Goal: Task Accomplishment & Management: Manage account settings

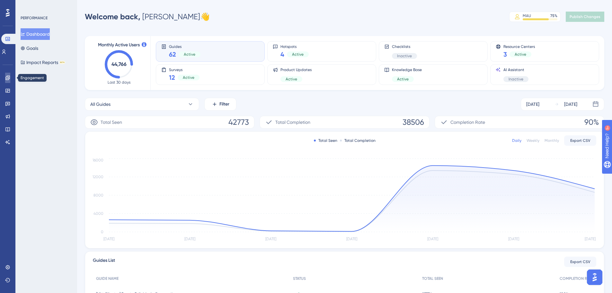
click at [9, 78] on icon at bounding box center [7, 78] width 4 height 4
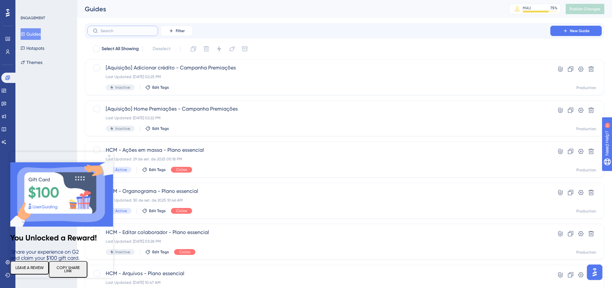
click at [112, 29] on input "text" at bounding box center [127, 31] width 52 height 4
paste input "[Aquisição] Cartões - Campanha Premiações"
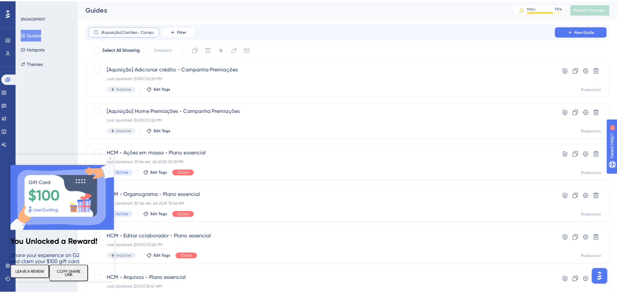
scroll to position [0, 28]
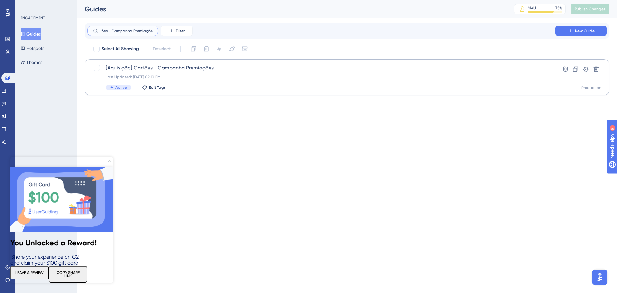
type input "[Aquisição] Cartões - Campanha Premiações"
click at [153, 68] on span "[Aquisição] Cartões - Campanha Premiações" at bounding box center [321, 68] width 431 height 8
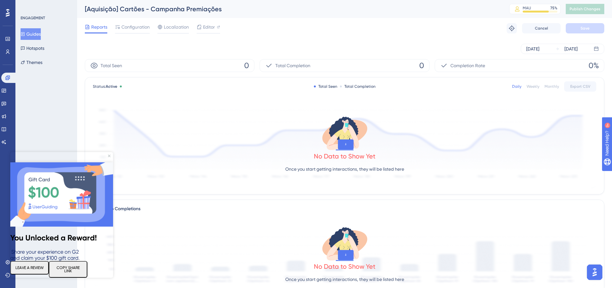
click at [35, 37] on button "Guides" at bounding box center [31, 34] width 20 height 12
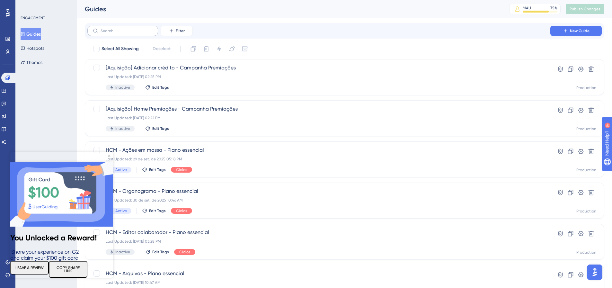
click at [126, 33] on label at bounding box center [122, 31] width 71 height 10
click at [126, 33] on input "text" at bounding box center [127, 31] width 52 height 4
paste input "[Aquisição] Home Premiações - Campanha Premiações"
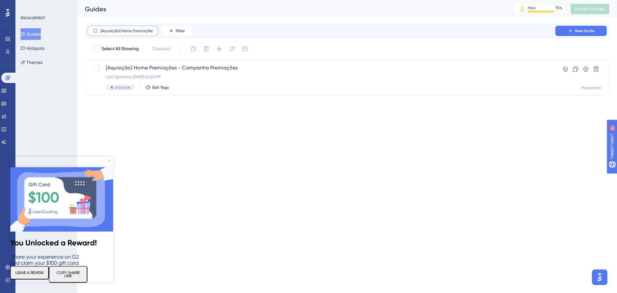
scroll to position [0, 46]
type input "[Aquisição] Home Premiações - Campanha Premiações"
click at [120, 88] on span "Inactive" at bounding box center [122, 87] width 15 height 5
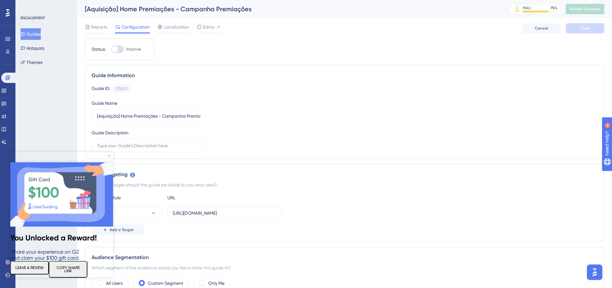
click at [121, 52] on div at bounding box center [117, 49] width 13 height 8
click at [111, 49] on input "Inactive" at bounding box center [111, 49] width 0 height 0
checkbox input "true"
click at [582, 29] on span "Save" at bounding box center [585, 28] width 9 height 5
click at [592, 9] on span "Publish Changes" at bounding box center [585, 8] width 31 height 5
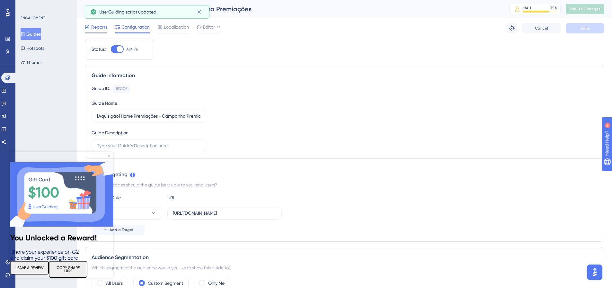
click at [97, 29] on span "Reports" at bounding box center [99, 27] width 16 height 8
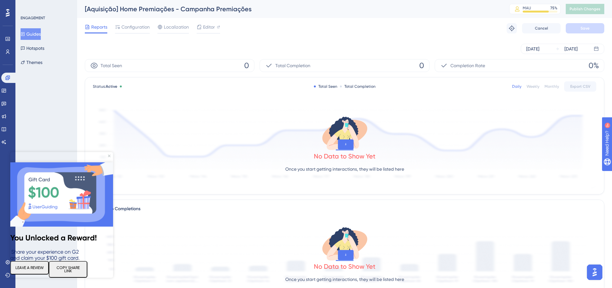
click at [35, 35] on button "Guides" at bounding box center [31, 34] width 20 height 12
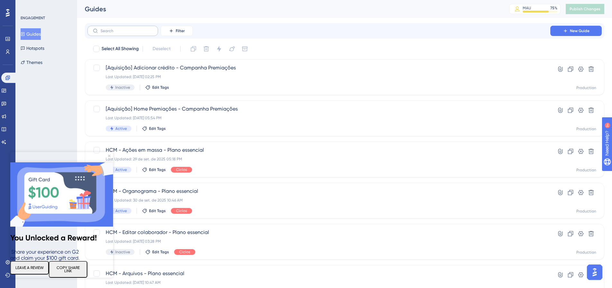
click at [111, 28] on label at bounding box center [122, 31] width 71 height 10
click at [111, 29] on input "text" at bounding box center [127, 31] width 52 height 4
paste input "[Aquisição] Adicionar crédito - Campanha Premiações"
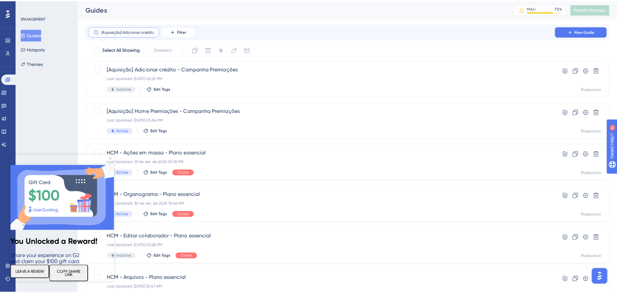
scroll to position [0, 44]
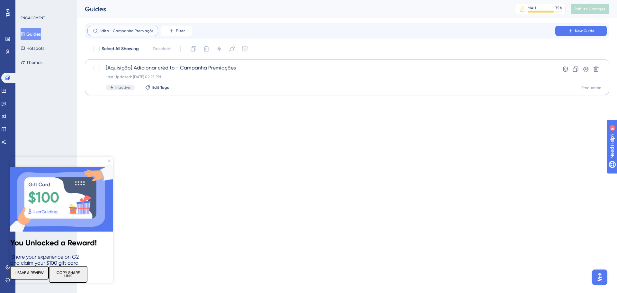
type input "[Aquisição] Adicionar crédito - Campanha Premiações"
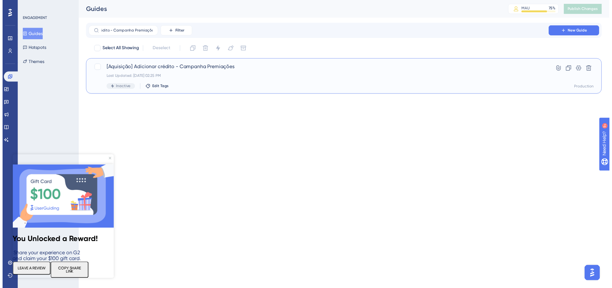
scroll to position [0, 0]
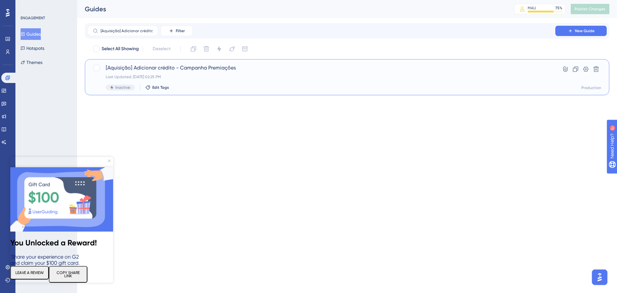
click at [137, 71] on span "[Aquisição] Adicionar crédito - Campanha Premiações" at bounding box center [321, 68] width 431 height 8
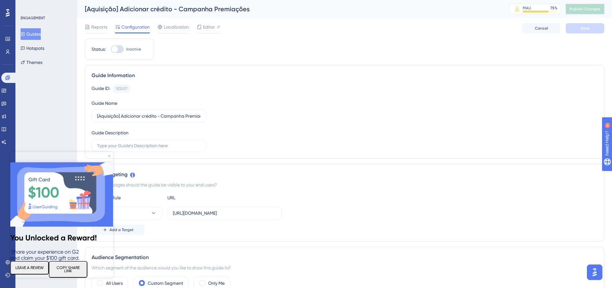
click at [115, 50] on div at bounding box center [114, 49] width 6 height 6
click at [111, 49] on input "Inactive" at bounding box center [111, 49] width 0 height 0
checkbox input "true"
click at [603, 26] on button "Save" at bounding box center [585, 28] width 39 height 10
click at [584, 9] on span "Publish Changes" at bounding box center [585, 8] width 31 height 5
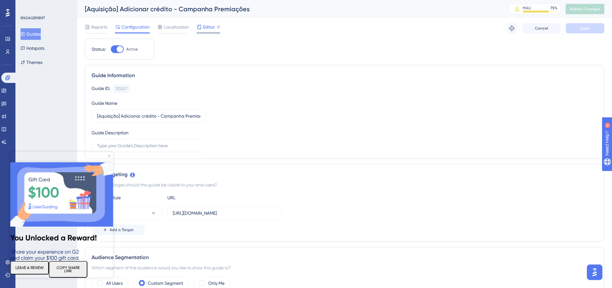
click at [207, 28] on span "Editor" at bounding box center [209, 27] width 12 height 8
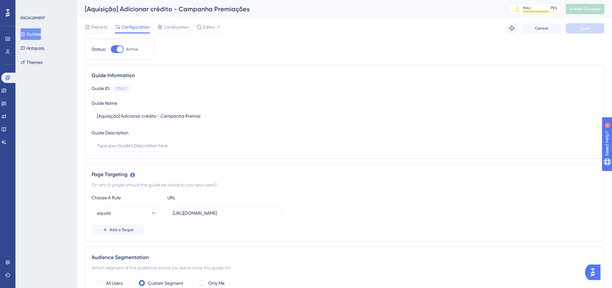
click at [30, 34] on button "Guides" at bounding box center [31, 34] width 20 height 12
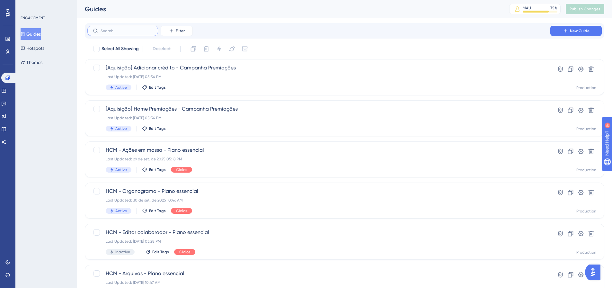
click at [134, 29] on input "text" at bounding box center [127, 31] width 52 height 4
paste input "[Aquisição] Cartões - Campanha Premiações"
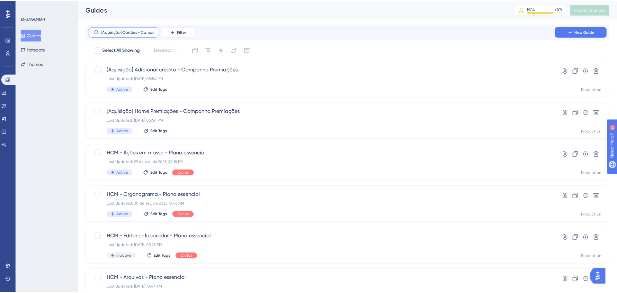
scroll to position [0, 28]
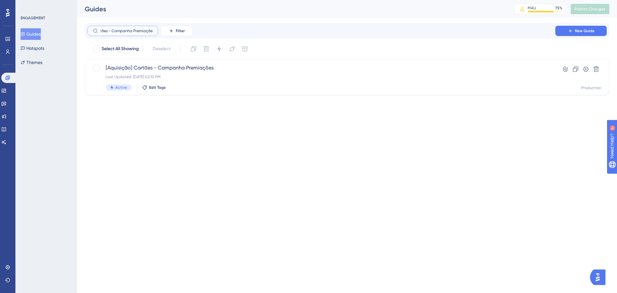
type input "[Aquisição] Cartões - Campanha Premiações"
click at [41, 35] on button "Guides" at bounding box center [31, 34] width 20 height 12
click at [38, 32] on button "Guides" at bounding box center [31, 34] width 20 height 12
